Goal: Information Seeking & Learning: Learn about a topic

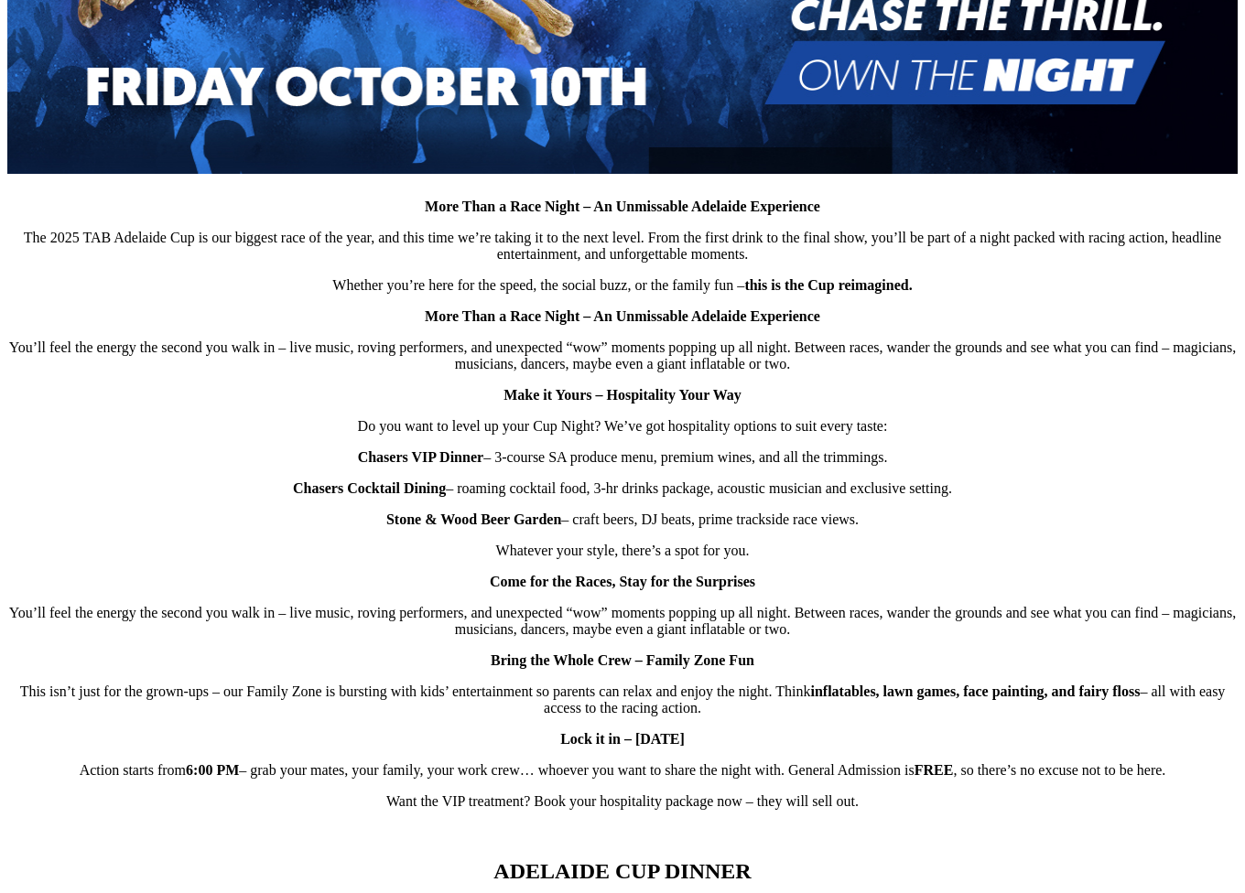
scroll to position [1099, 0]
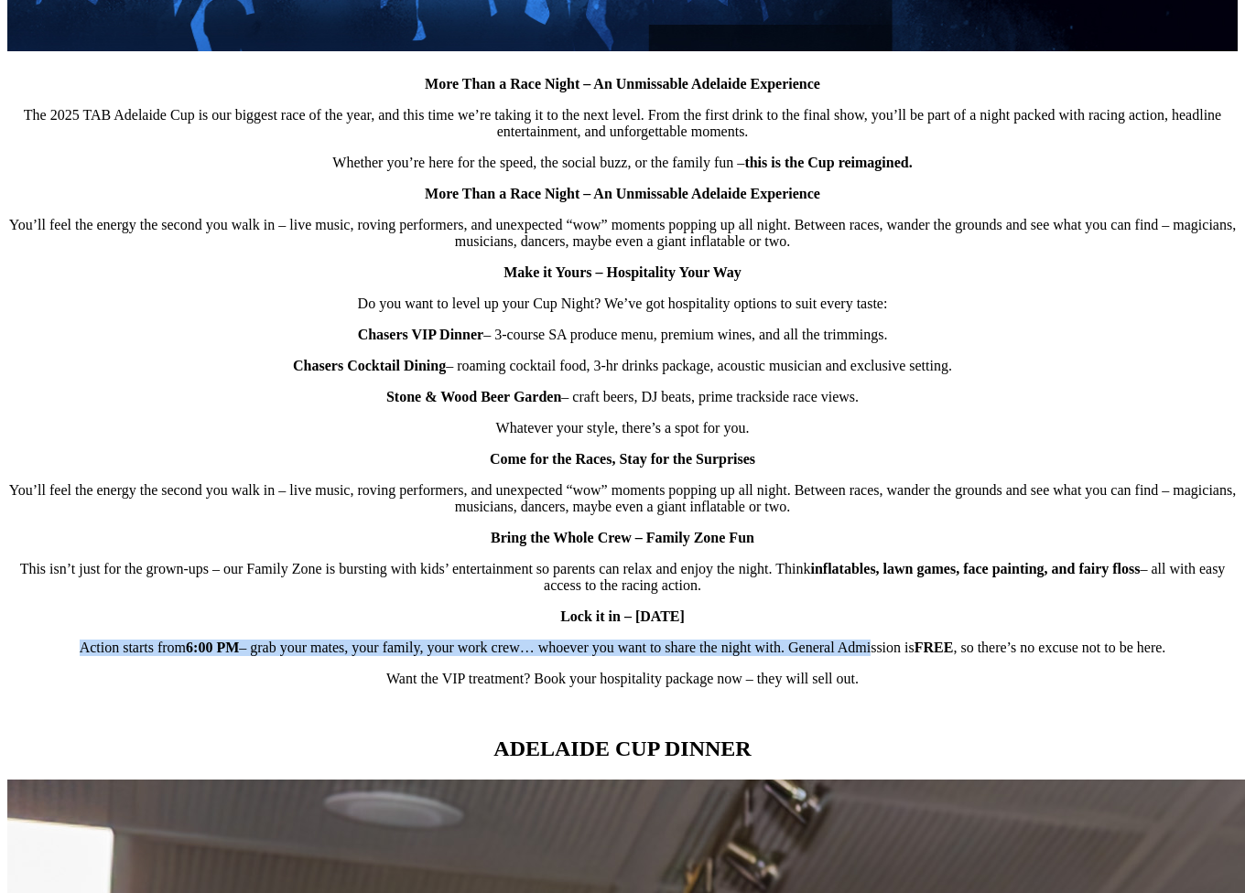
drag, startPoint x: 110, startPoint y: 669, endPoint x: 855, endPoint y: 672, distance: 745.2
click at [855, 656] on p "Action starts from 6 :00 PM – grab your mates, your family, your work crew… who…" at bounding box center [622, 648] width 1230 height 16
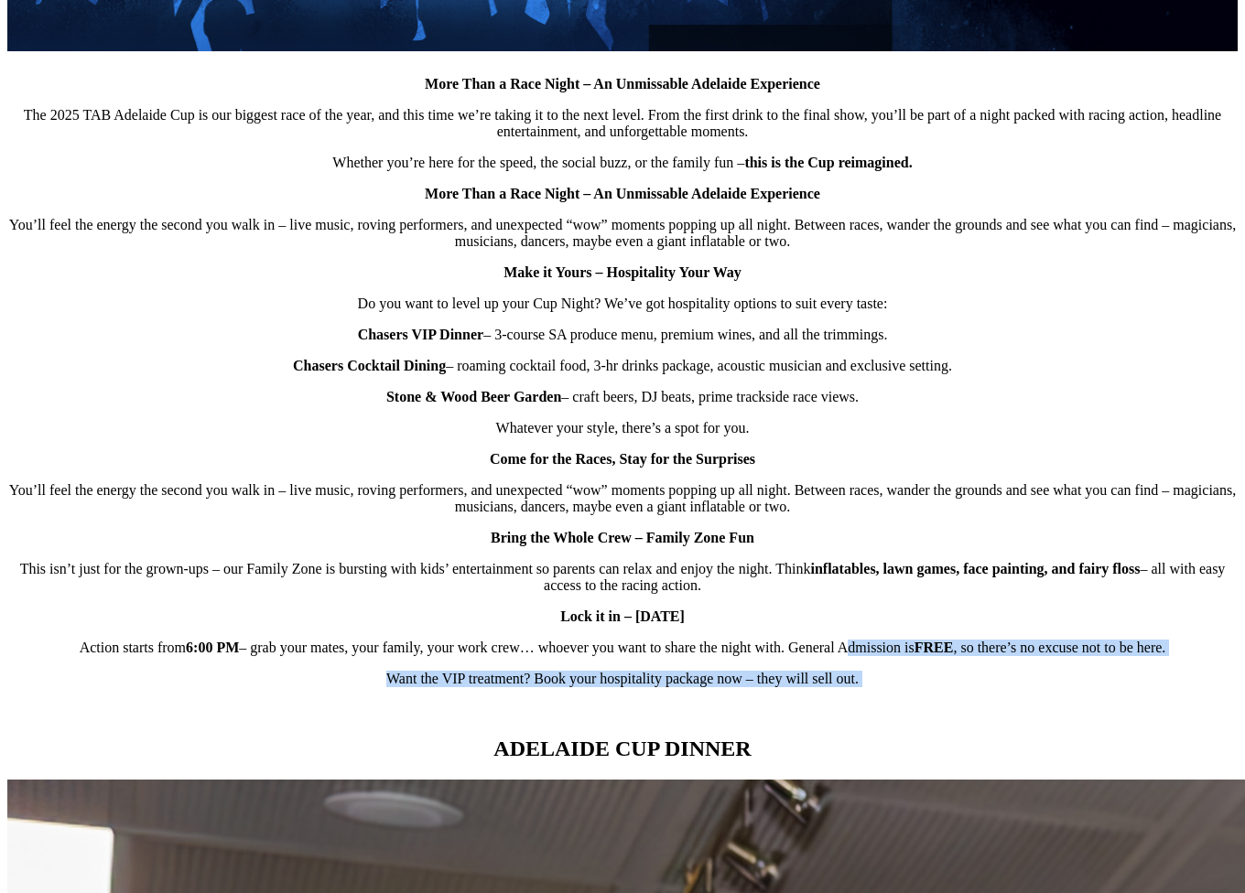
drag, startPoint x: 855, startPoint y: 673, endPoint x: 1045, endPoint y: 687, distance: 190.0
click at [1045, 687] on div "More Than a Race Night – An Unmissable Adelaide Experience The 2025 TAB Adelaid…" at bounding box center [622, 145] width 1230 height 1147
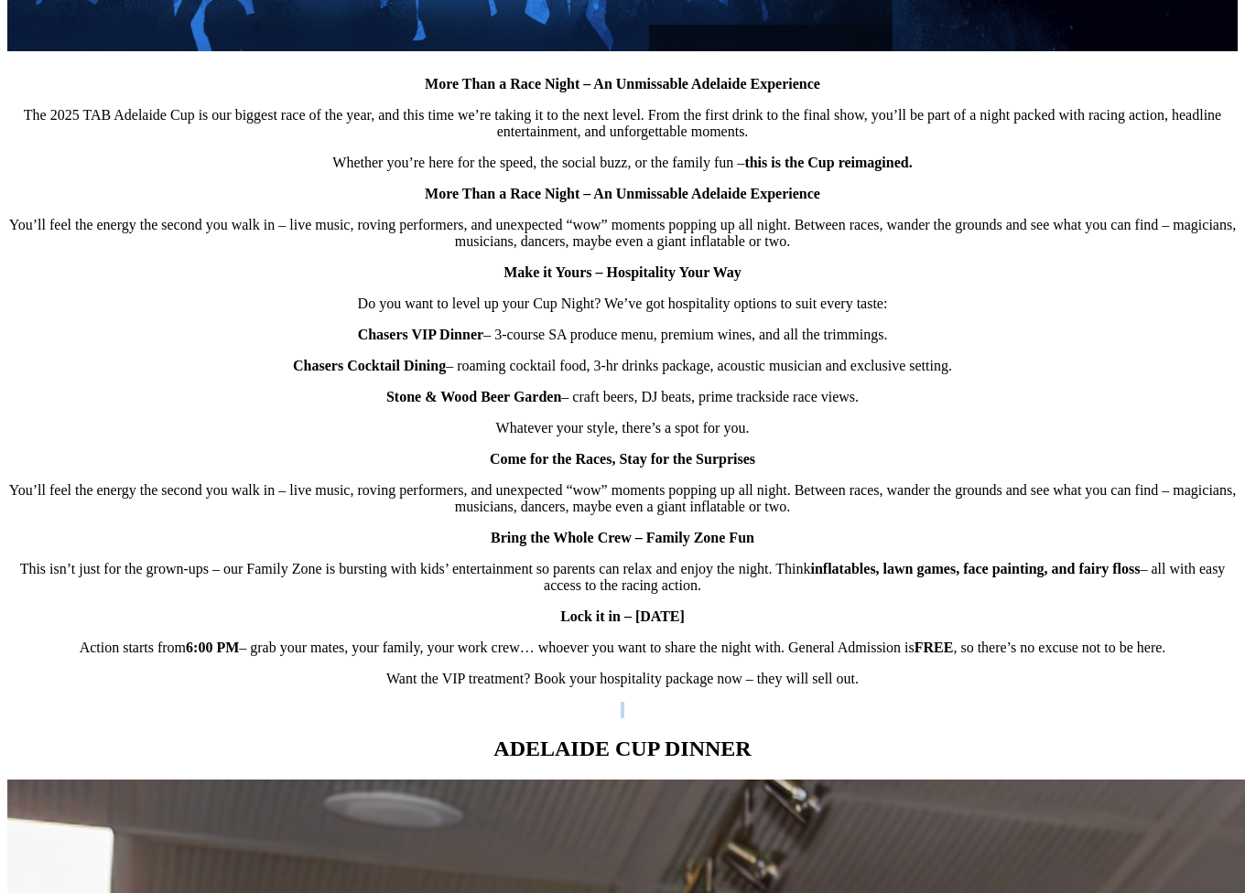
click at [1045, 687] on div "More Than a Race Night – An Unmissable Adelaide Experience The 2025 TAB Adelaid…" at bounding box center [622, 145] width 1230 height 1147
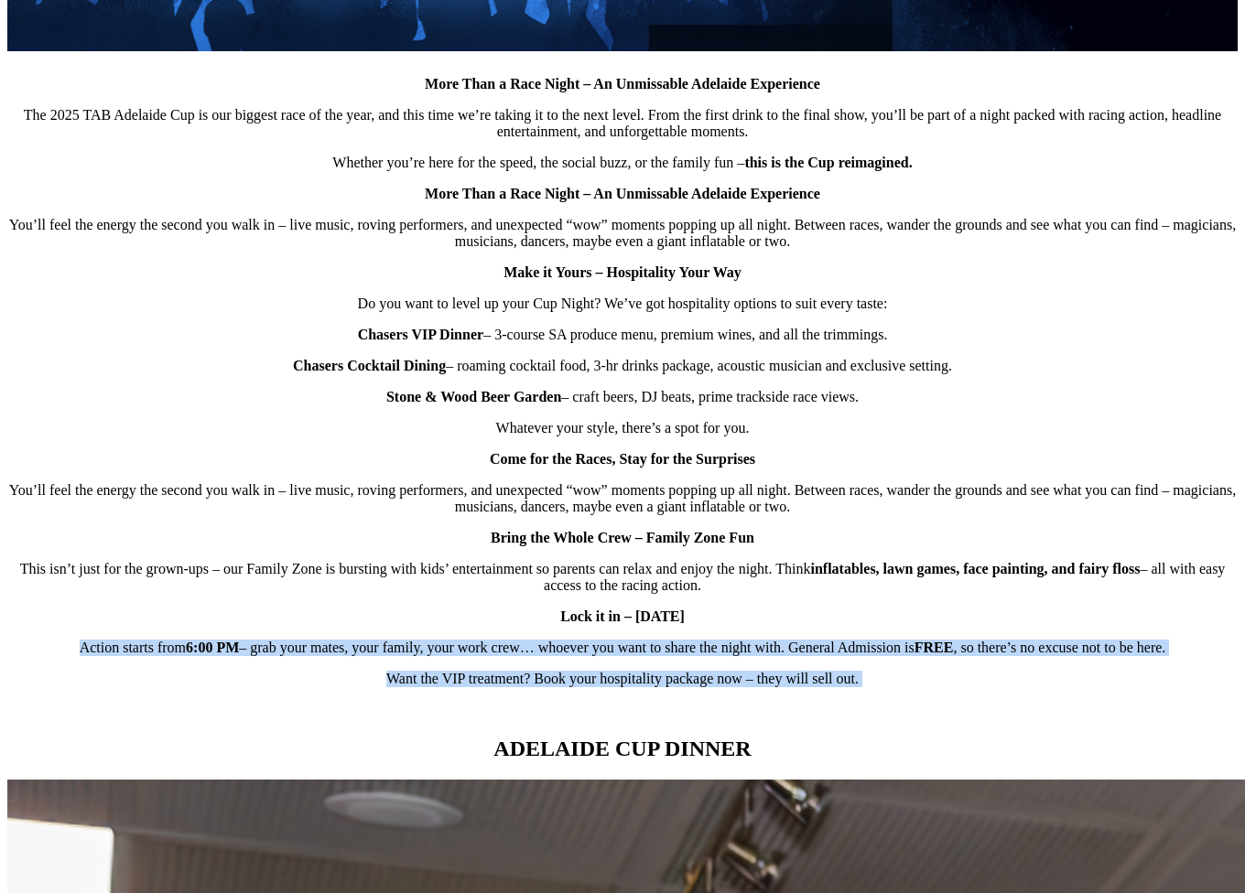
drag, startPoint x: 1045, startPoint y: 687, endPoint x: 1029, endPoint y: 669, distance: 23.3
click at [1029, 669] on div "More Than a Race Night – An Unmissable Adelaide Experience The 2025 TAB Adelaid…" at bounding box center [622, 145] width 1230 height 1147
click at [1023, 656] on p "Action starts from 6 :00 PM – grab your mates, your family, your work crew… who…" at bounding box center [622, 648] width 1230 height 16
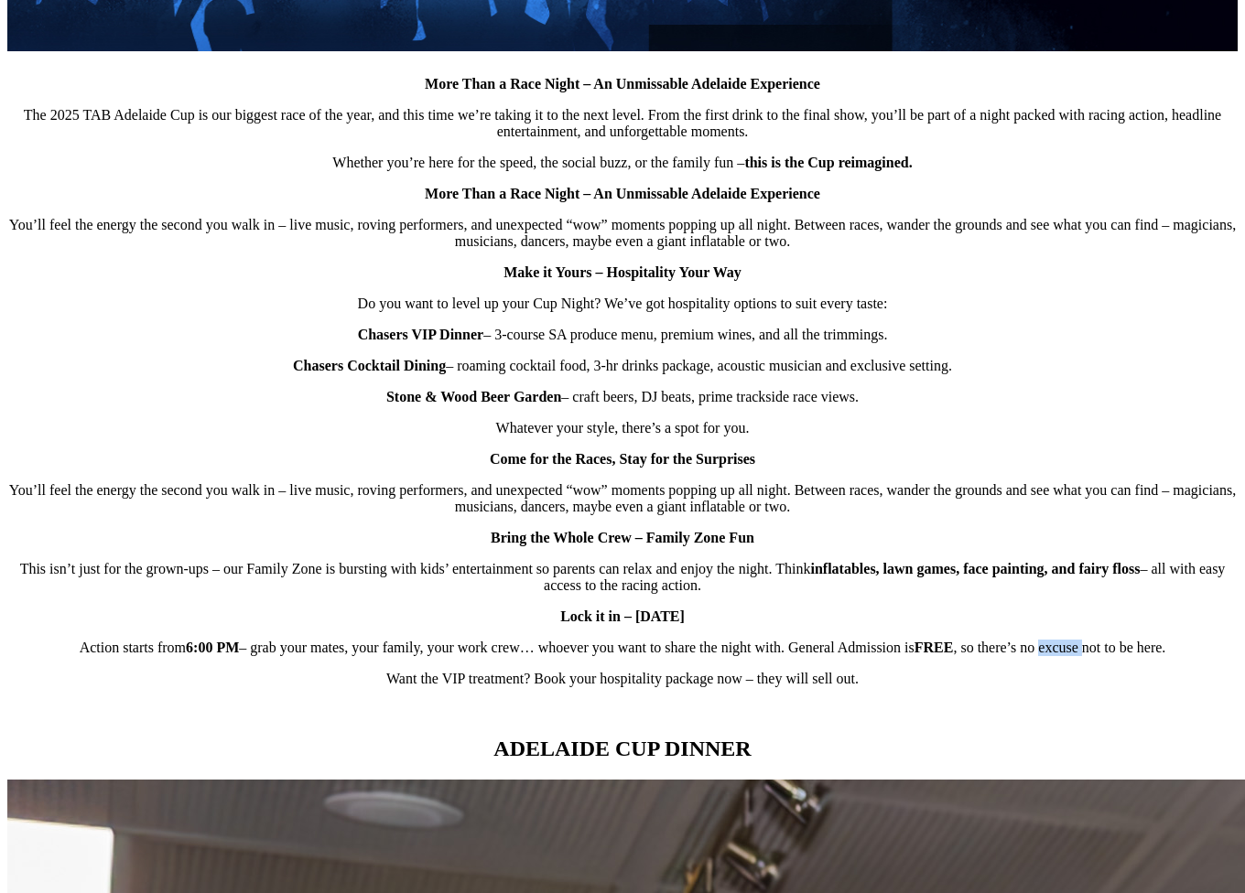
click at [1023, 656] on p "Action starts from 6 :00 PM – grab your mates, your family, your work crew… who…" at bounding box center [622, 648] width 1230 height 16
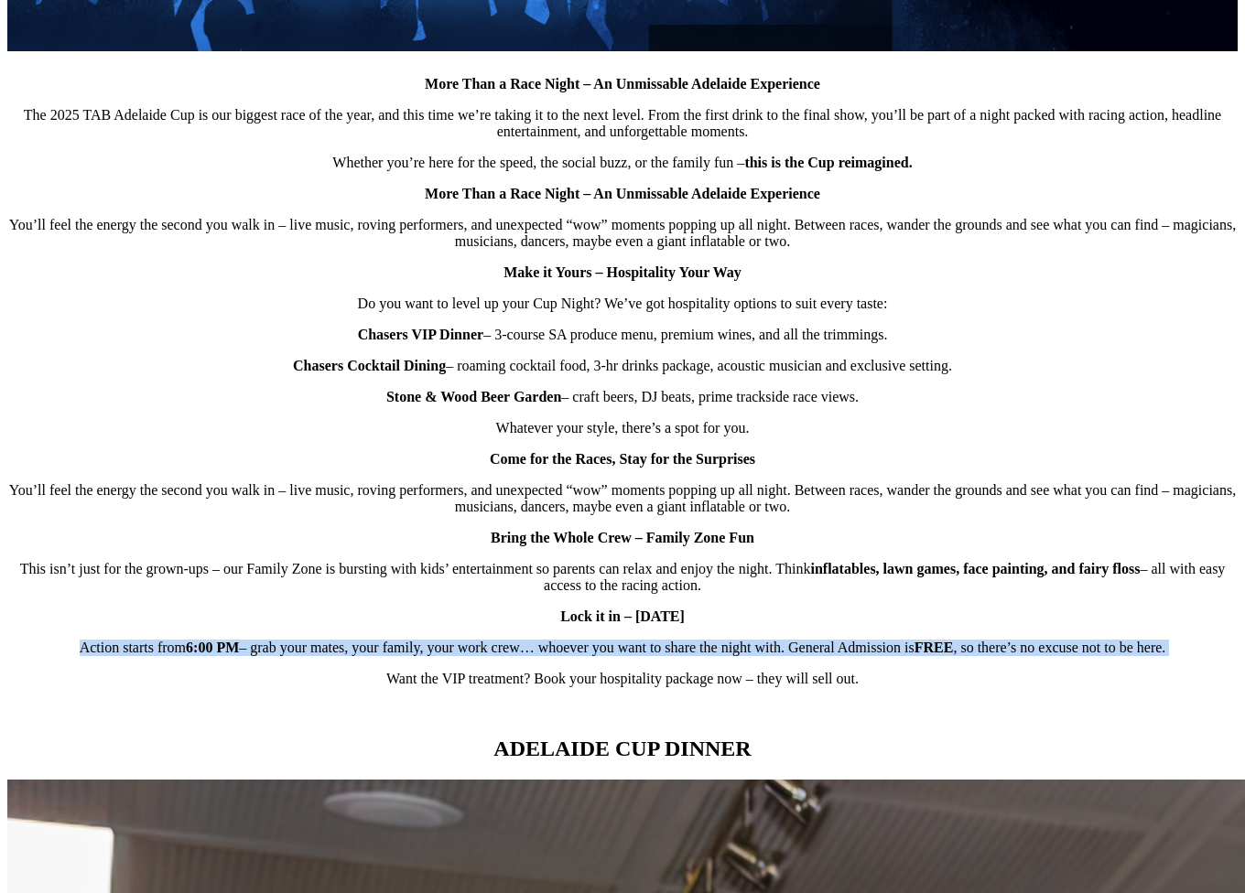
click at [1023, 656] on p "Action starts from 6 :00 PM – grab your mates, your family, your work crew… who…" at bounding box center [622, 648] width 1230 height 16
drag, startPoint x: 188, startPoint y: 652, endPoint x: 287, endPoint y: 663, distance: 99.5
click at [189, 652] on div "More Than a Race Night – An Unmissable Adelaide Experience The 2025 TAB Adelaid…" at bounding box center [622, 145] width 1230 height 1147
click at [362, 656] on p "Action starts from 6 :00 PM – grab your mates, your family, your work crew… who…" at bounding box center [622, 648] width 1230 height 16
click at [483, 656] on p "Action starts from 6 :00 PM – grab your mates, your family, your work crew… who…" at bounding box center [622, 648] width 1230 height 16
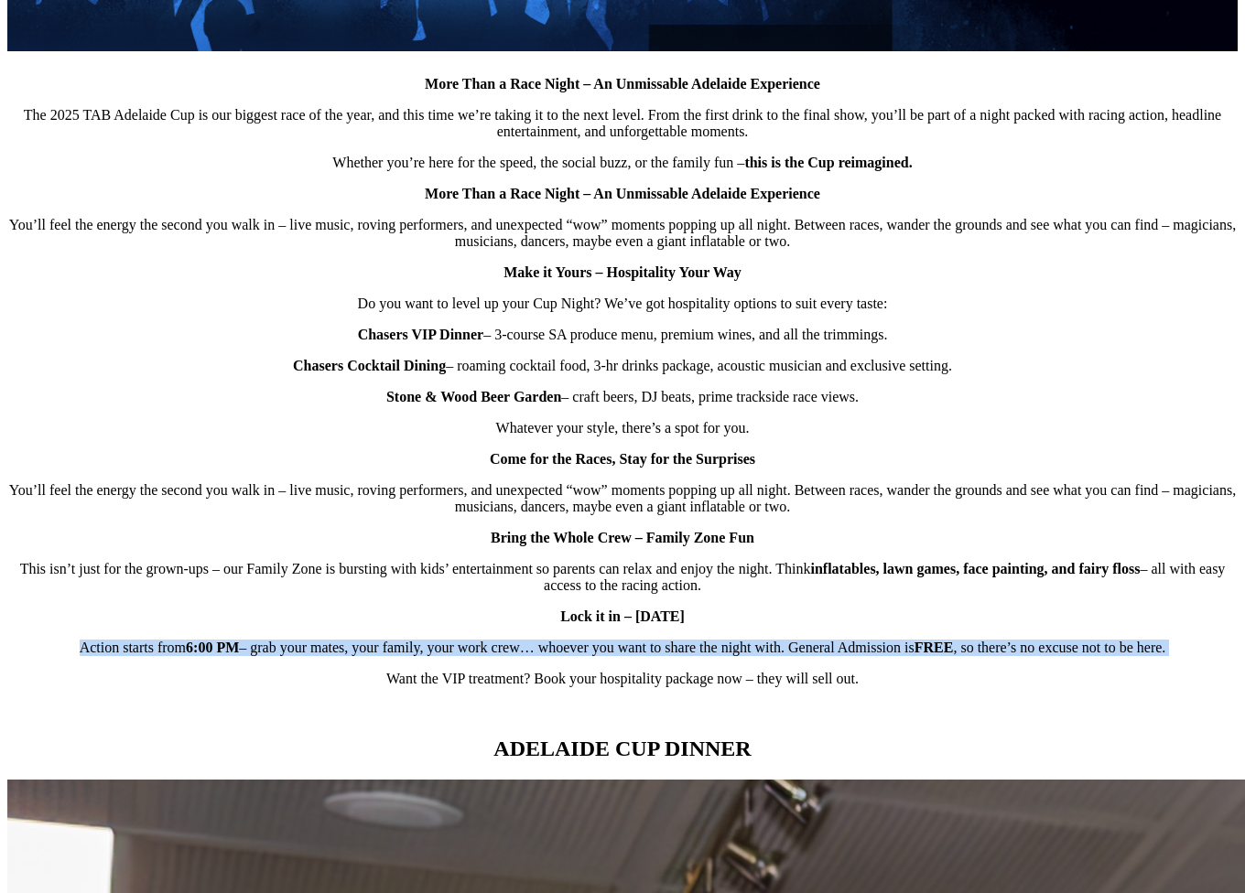
click at [619, 656] on p "Action starts from 6 :00 PM – grab your mates, your family, your work crew… who…" at bounding box center [622, 648] width 1230 height 16
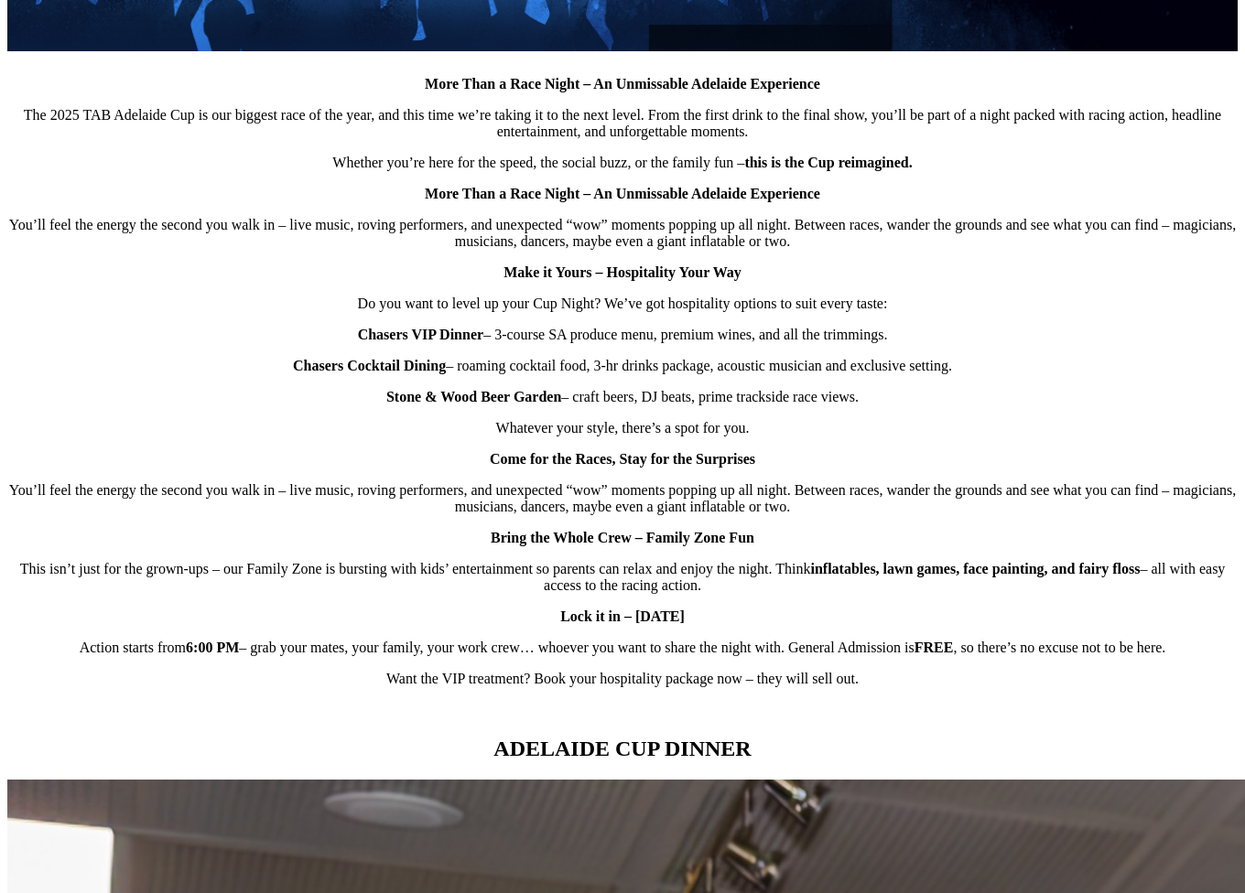
click at [630, 688] on p "Want the VIP treatment? Book your hospitality package now – they will sell out." at bounding box center [622, 679] width 1230 height 16
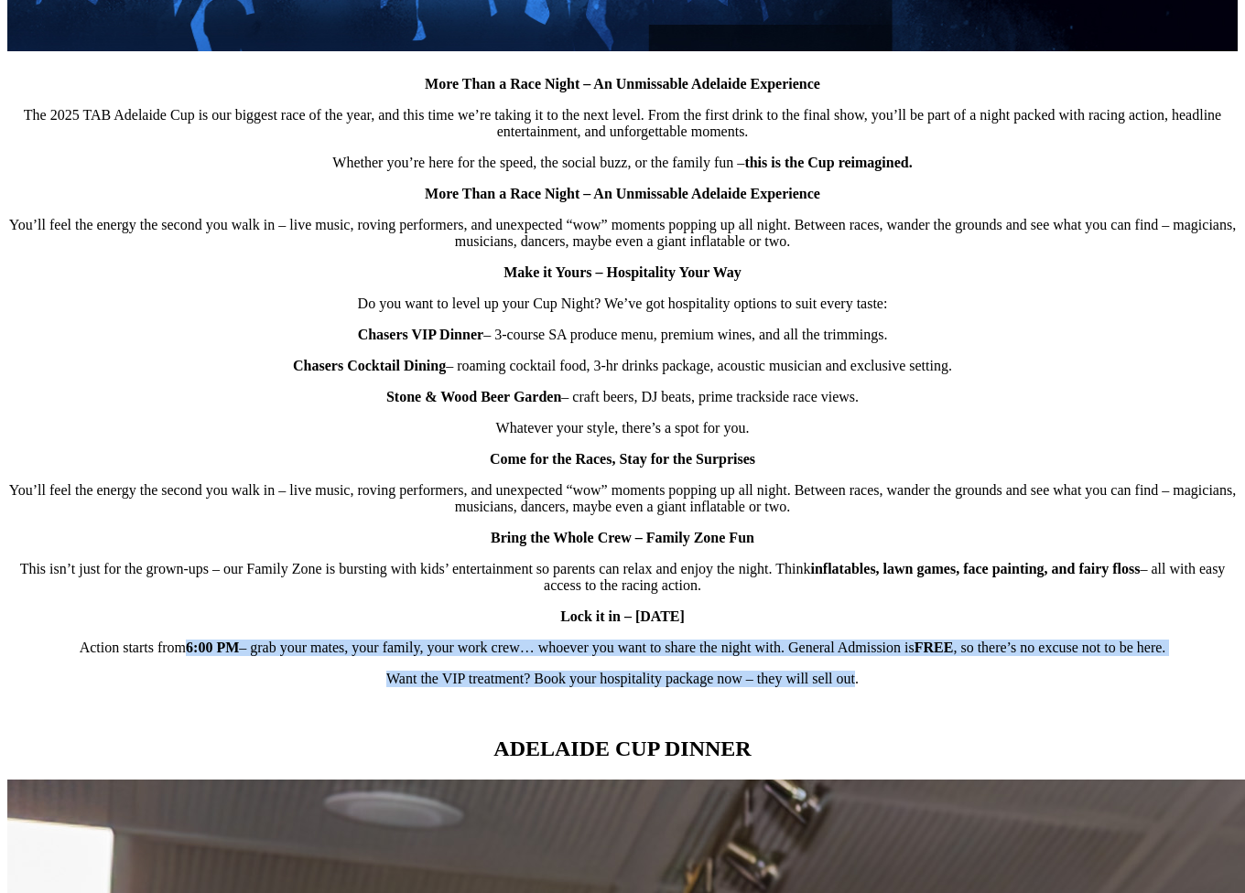
drag, startPoint x: 840, startPoint y: 698, endPoint x: 216, endPoint y: 668, distance: 625.0
click at [216, 668] on div "More Than a Race Night – An Unmissable Adelaide Experience The 2025 TAB Adelaid…" at bounding box center [622, 145] width 1230 height 1147
click at [193, 655] on strong "6" at bounding box center [189, 648] width 7 height 16
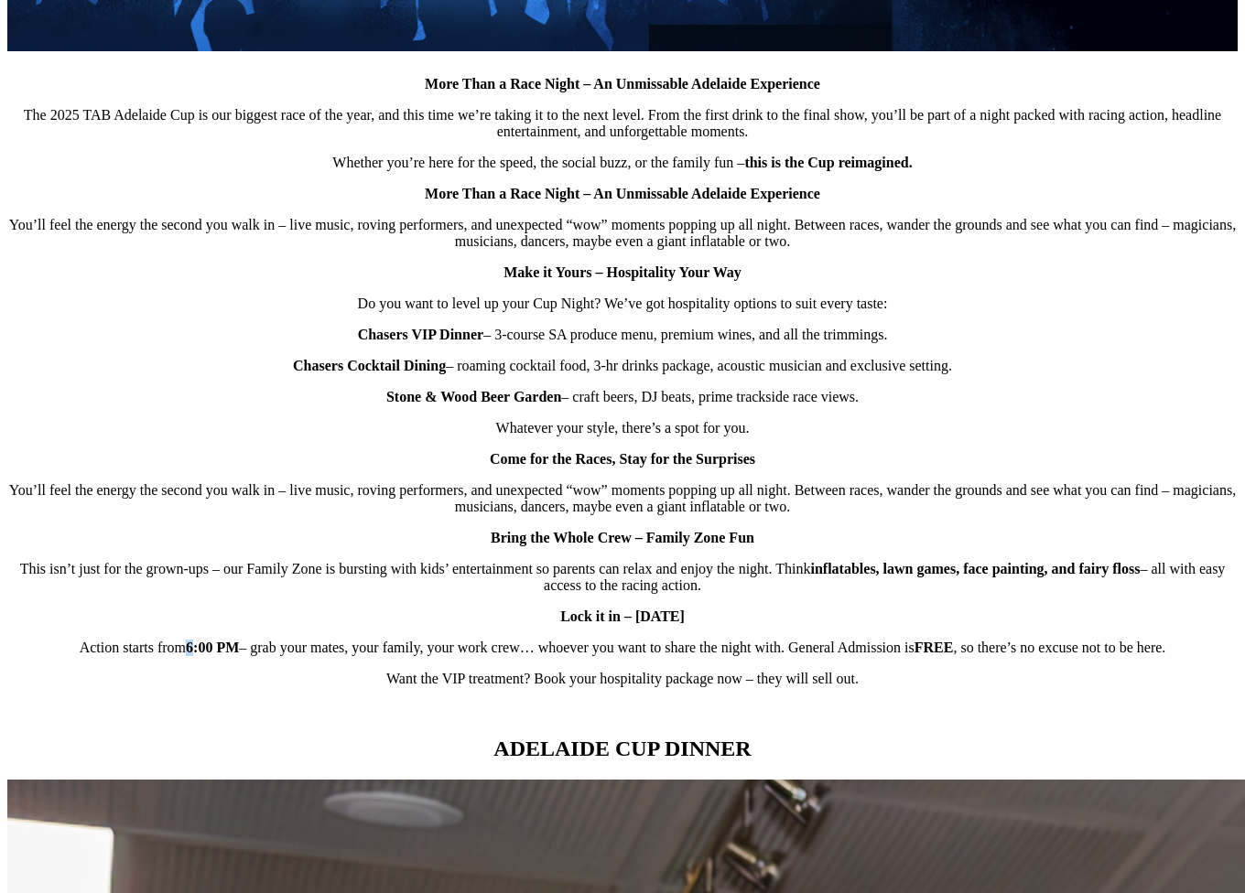
click at [193, 655] on strong "6" at bounding box center [189, 648] width 7 height 16
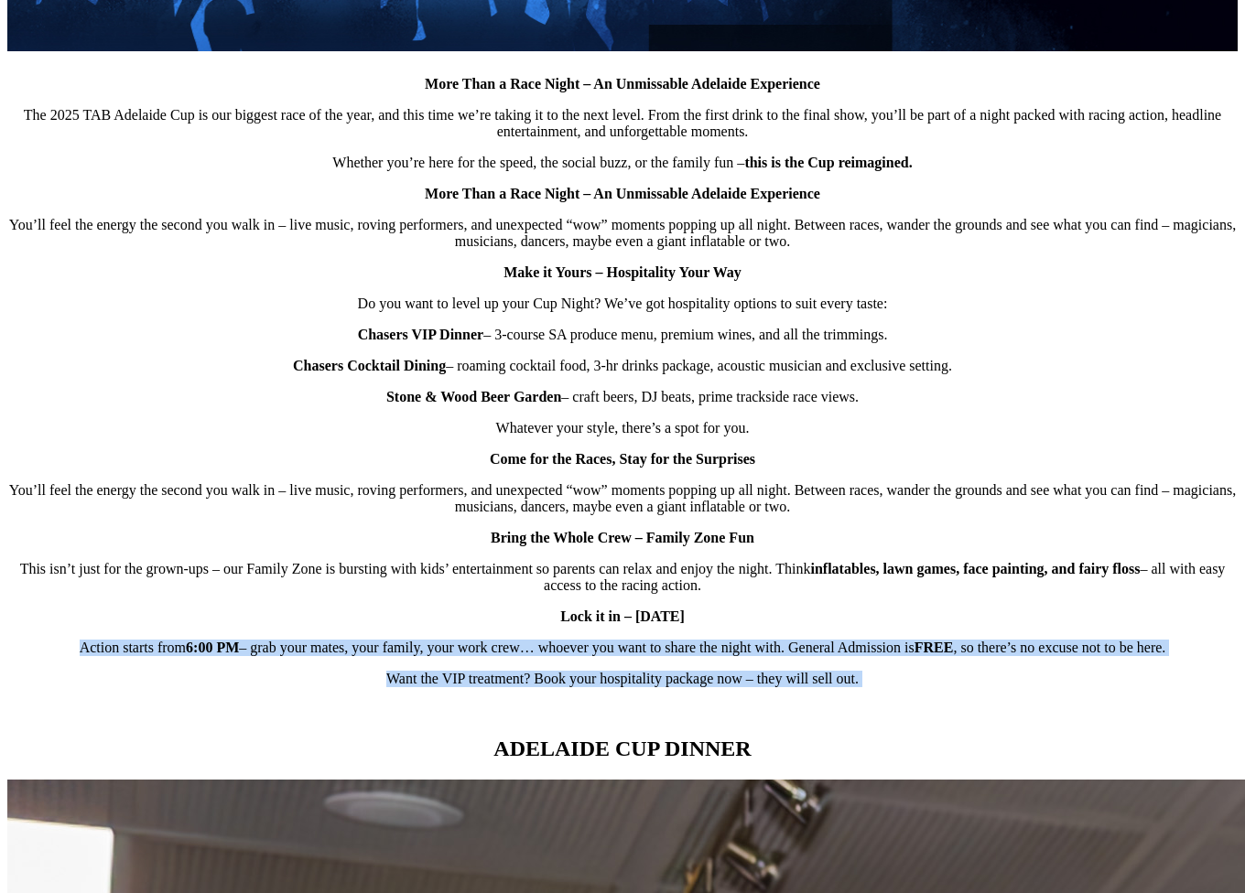
drag, startPoint x: 216, startPoint y: 668, endPoint x: 794, endPoint y: 705, distance: 578.8
click at [794, 705] on div "More Than a Race Night – An Unmissable Adelaide Experience The 2025 TAB Adelaid…" at bounding box center [622, 145] width 1230 height 1147
click at [794, 688] on p "Want the VIP treatment? Book your hospitality package now – they will sell out." at bounding box center [622, 679] width 1230 height 16
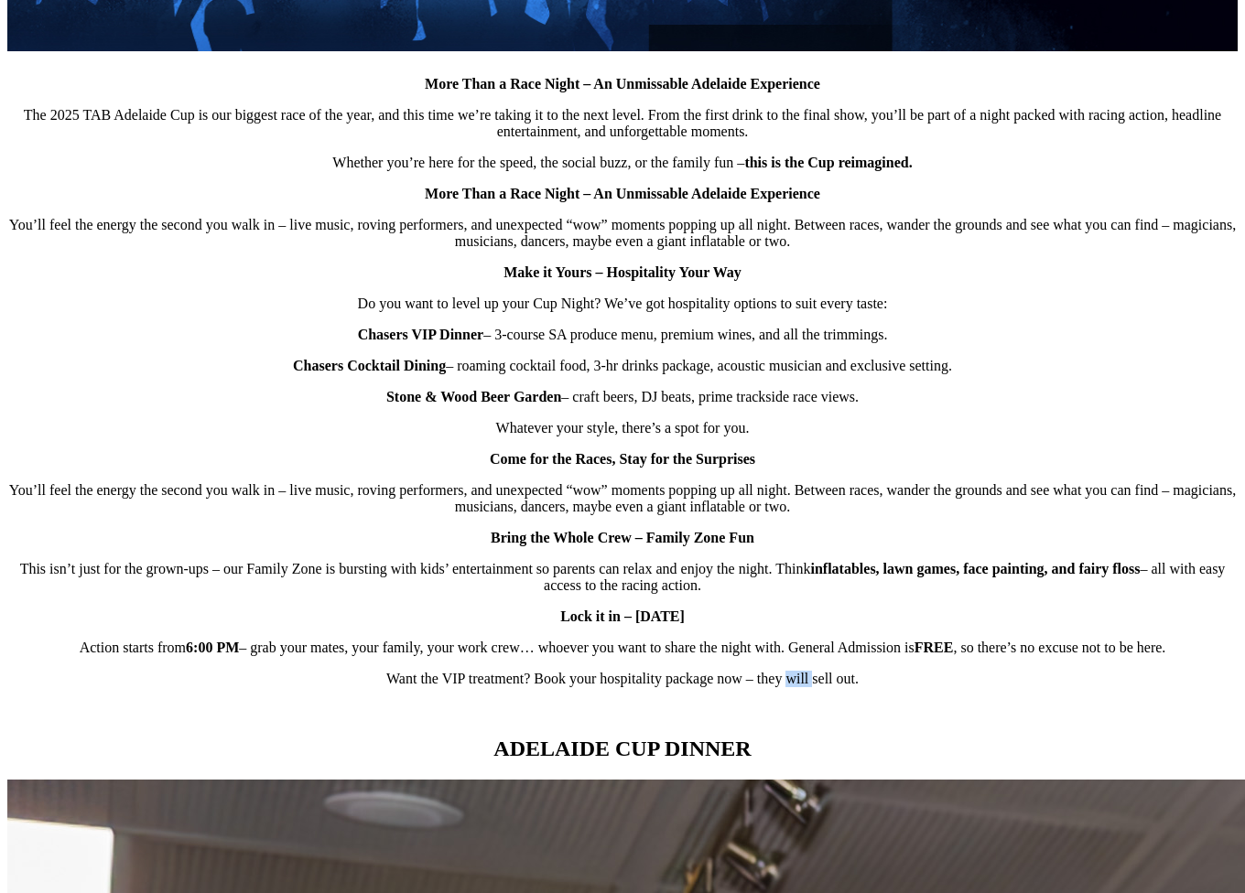
click at [794, 688] on p "Want the VIP treatment? Book your hospitality package now – they will sell out." at bounding box center [622, 679] width 1230 height 16
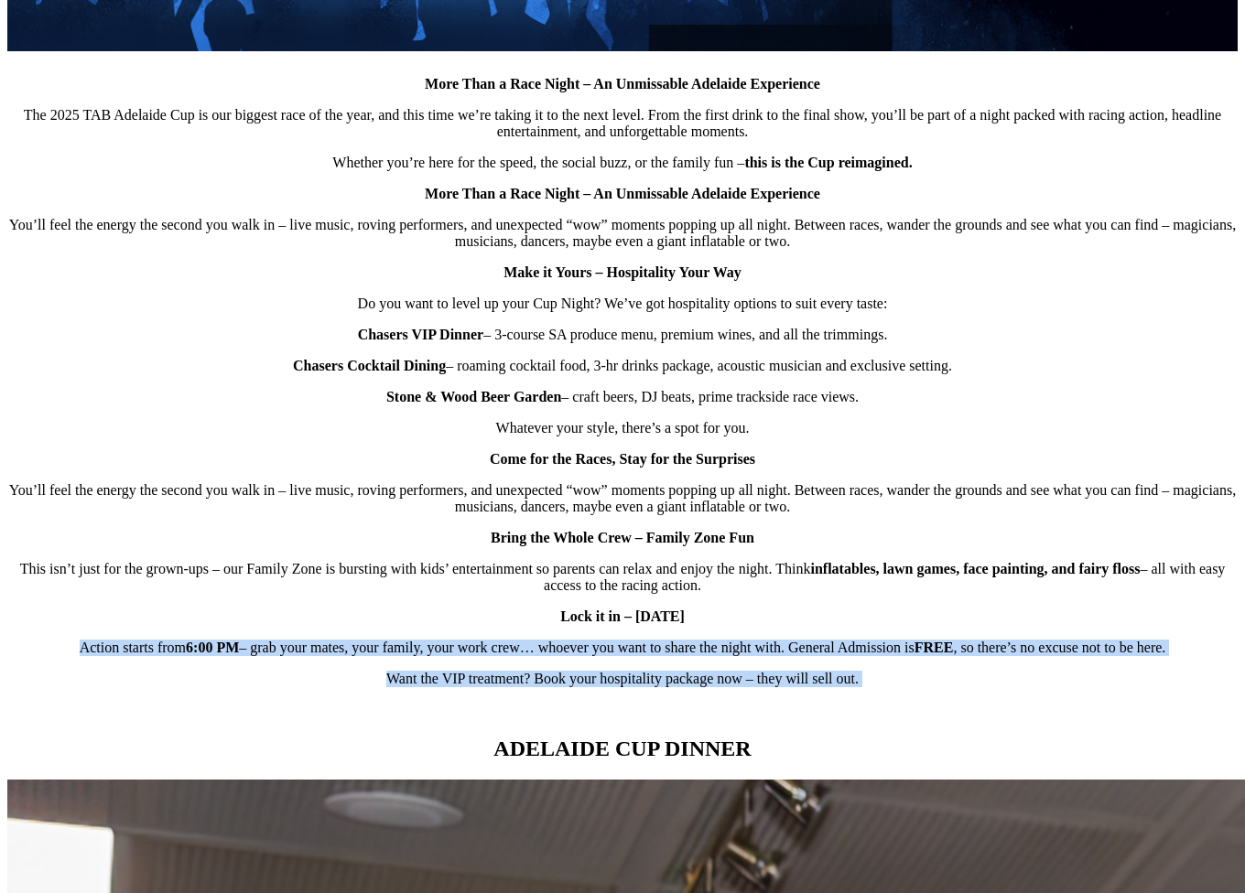
drag, startPoint x: 794, startPoint y: 705, endPoint x: 779, endPoint y: 664, distance: 43.7
click at [779, 664] on div "More Than a Race Night – An Unmissable Adelaide Experience The 2025 TAB Adelaid…" at bounding box center [622, 145] width 1230 height 1147
click at [779, 656] on p "Action starts from 6 :00 PM – grab your mates, your family, your work crew… who…" at bounding box center [622, 648] width 1230 height 16
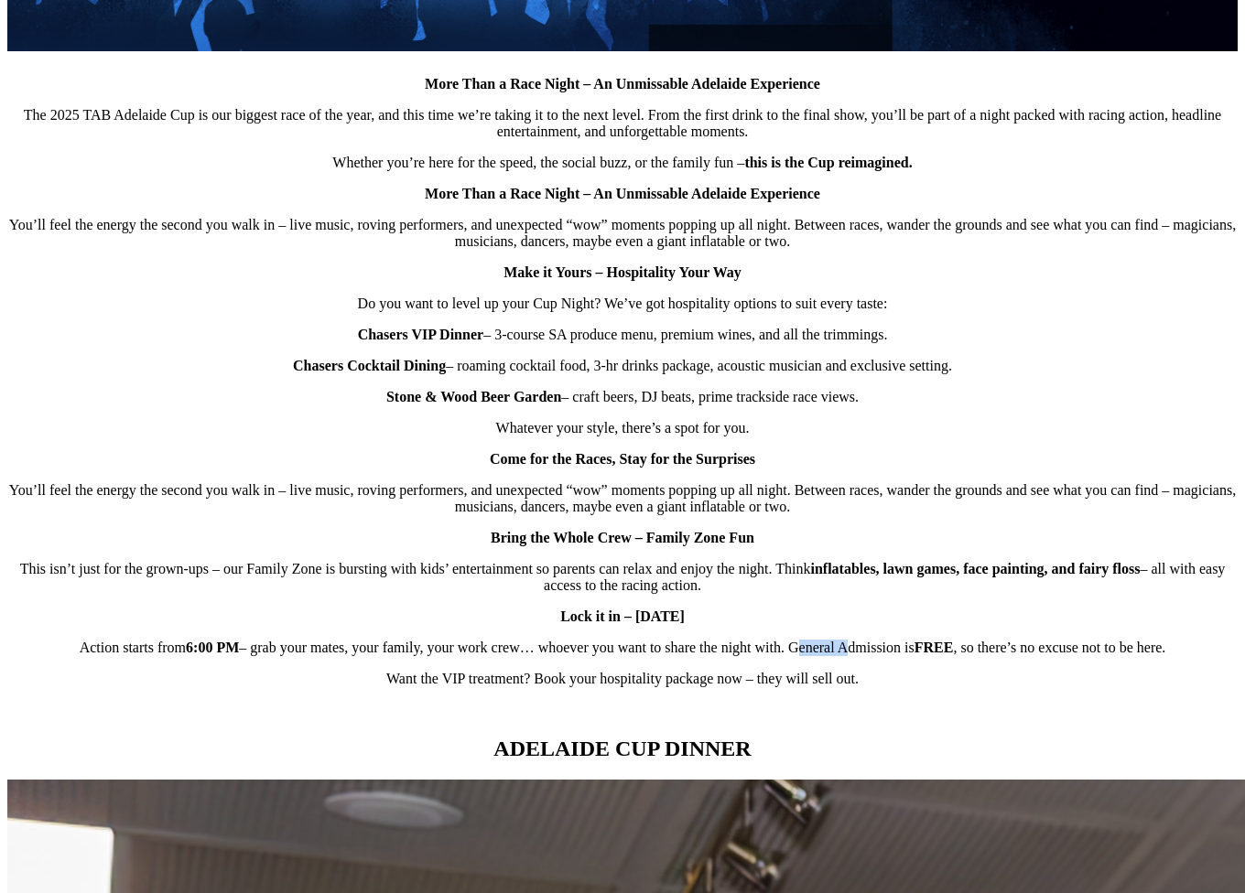
click at [779, 656] on p "Action starts from 6 :00 PM – grab your mates, your family, your work crew… who…" at bounding box center [622, 648] width 1230 height 16
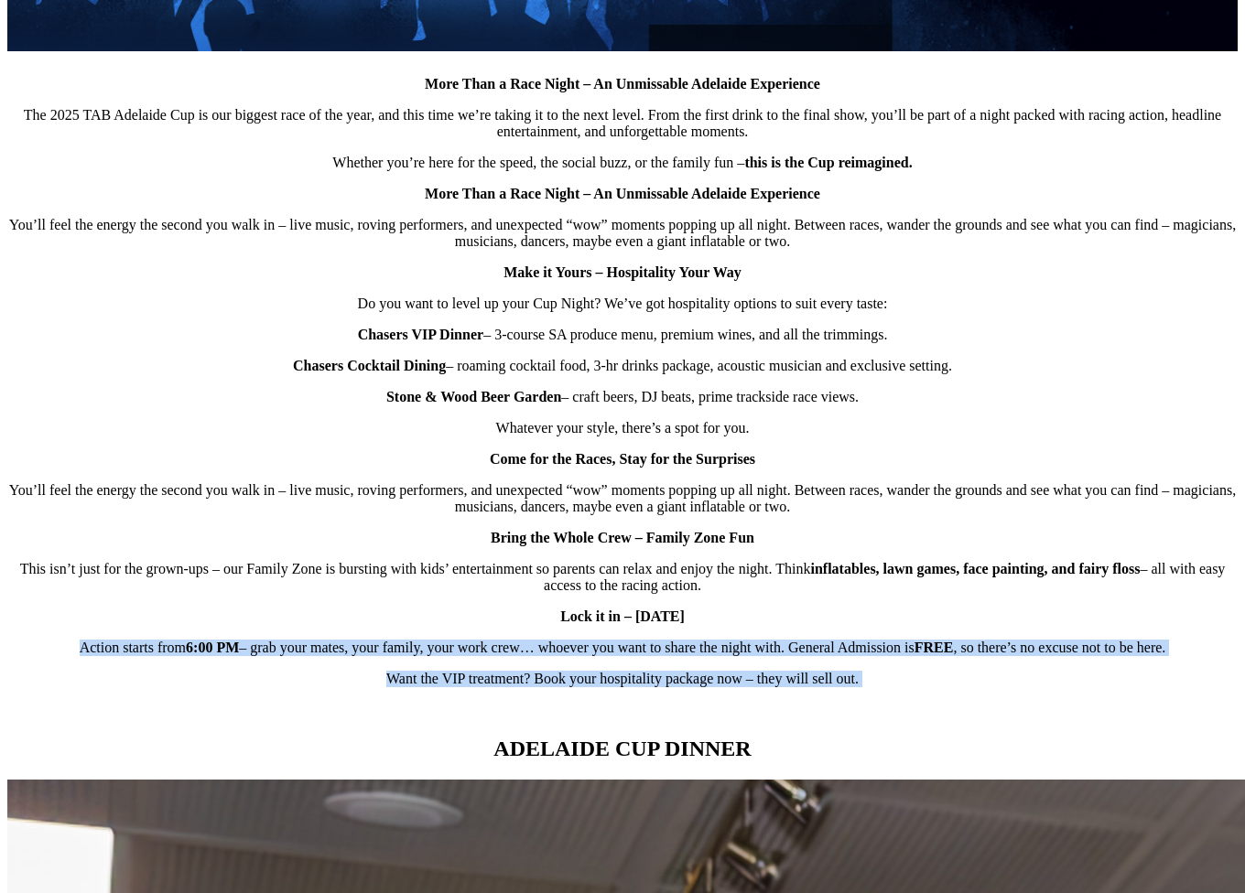
drag, startPoint x: 779, startPoint y: 664, endPoint x: 786, endPoint y: 700, distance: 37.3
click at [786, 700] on div "More Than a Race Night – An Unmissable Adelaide Experience The 2025 TAB Adelaid…" at bounding box center [622, 145] width 1230 height 1147
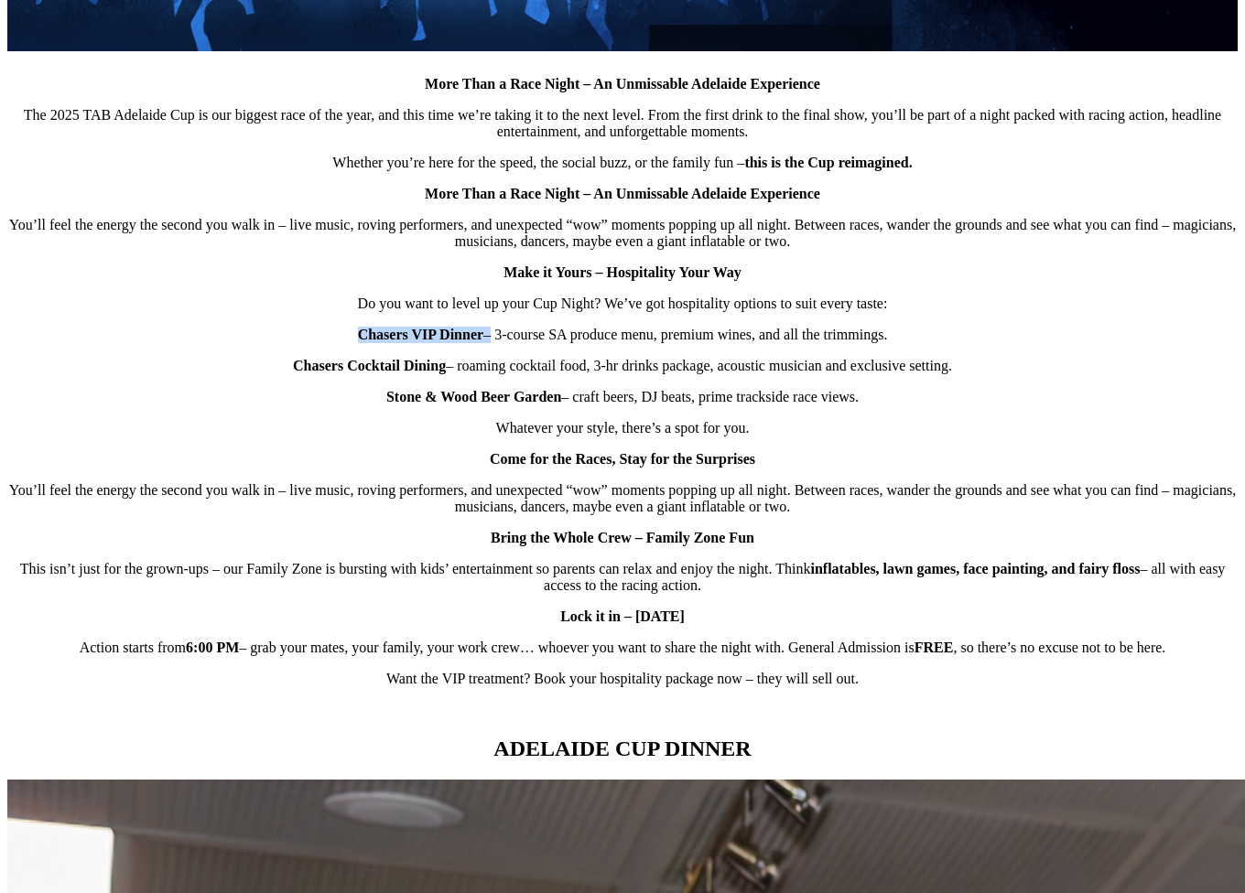
drag, startPoint x: 374, startPoint y: 374, endPoint x: 487, endPoint y: 374, distance: 113.5
click at [487, 343] on p "Chasers VIP Dinner – 3-course SA produce menu, premium wines, and all the trimm…" at bounding box center [622, 335] width 1230 height 16
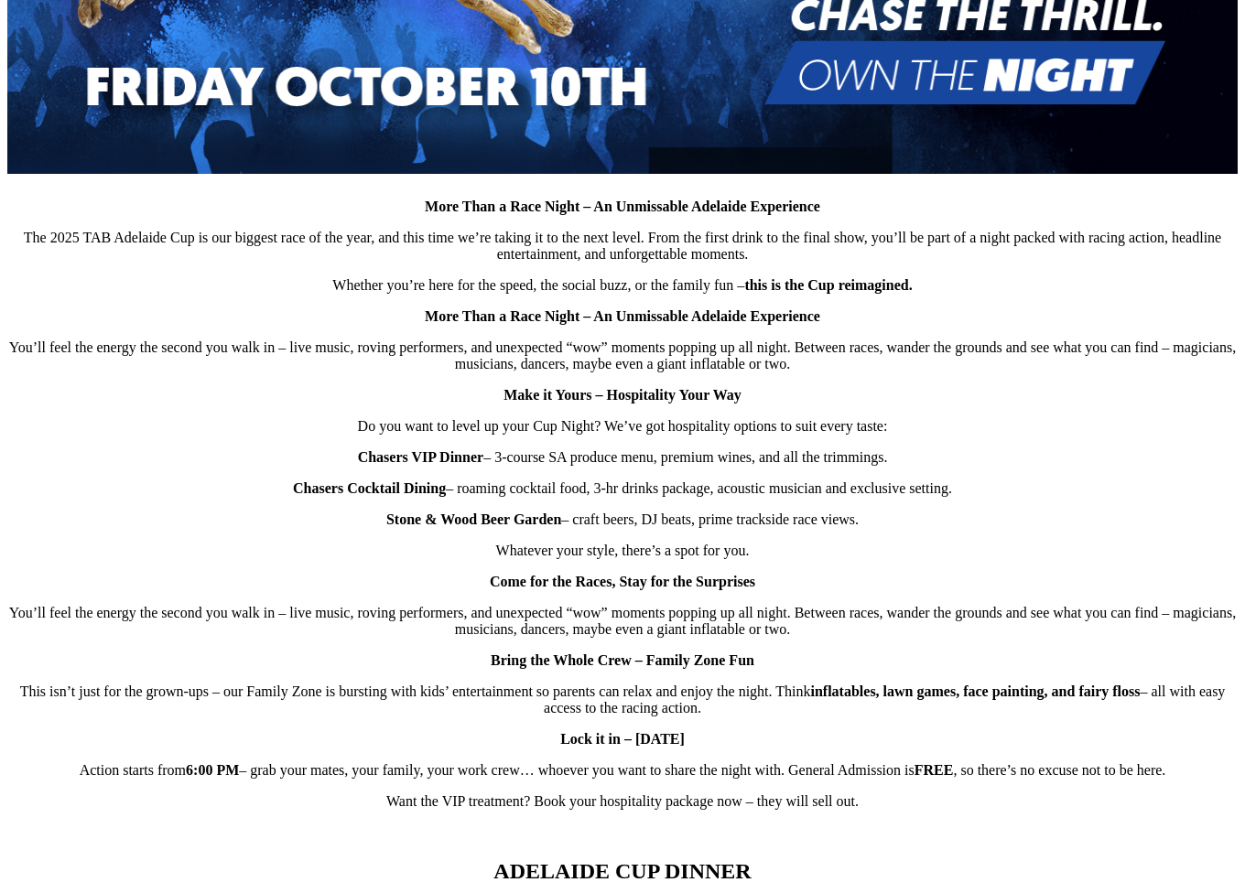
click at [123, 540] on div "More Than a Race Night – An Unmissable Adelaide Experience The 2025 TAB Adelaid…" at bounding box center [622, 267] width 1230 height 1147
click at [571, 590] on strong "Come for the Races, Stay for the Surprises" at bounding box center [622, 582] width 265 height 16
